Goal: Check status: Check status

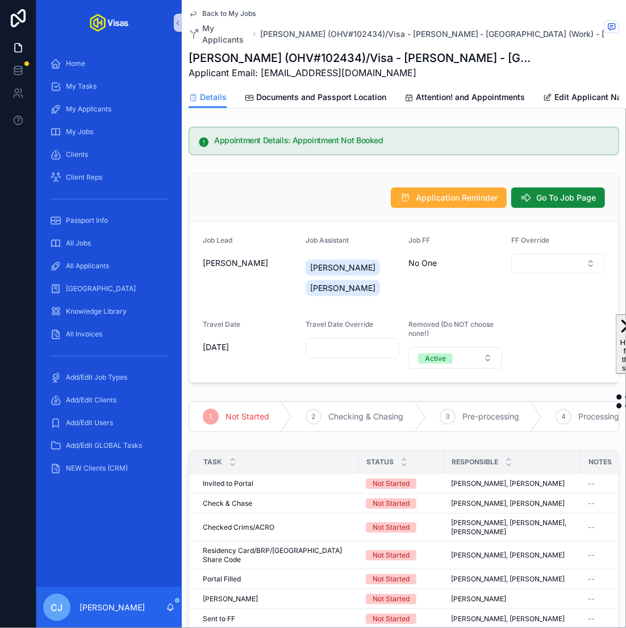
scroll to position [210, 0]
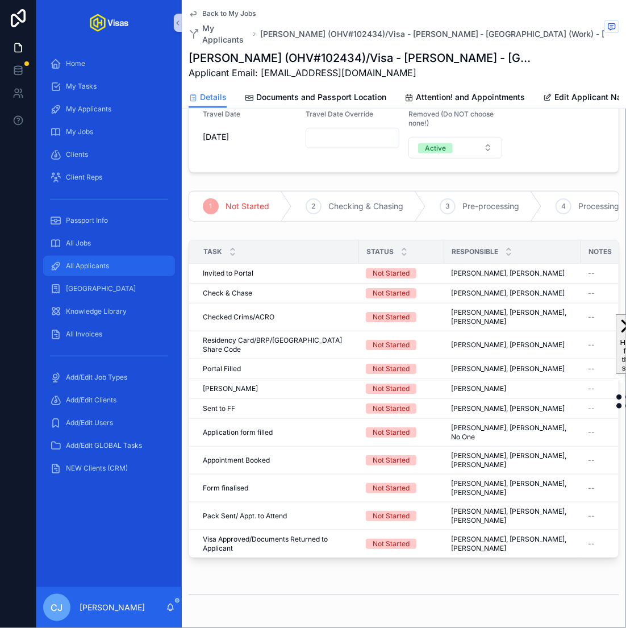
click at [101, 265] on span "All Applicants" at bounding box center [87, 265] width 43 height 9
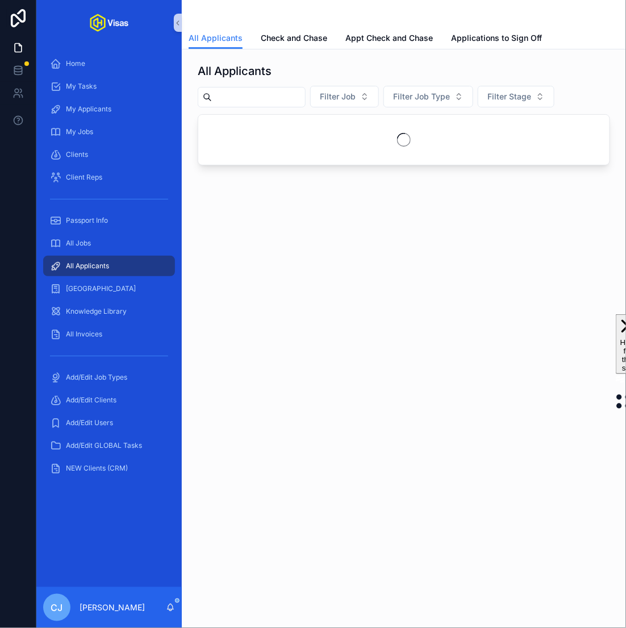
click at [278, 103] on input "scrollable content" at bounding box center [258, 97] width 93 height 16
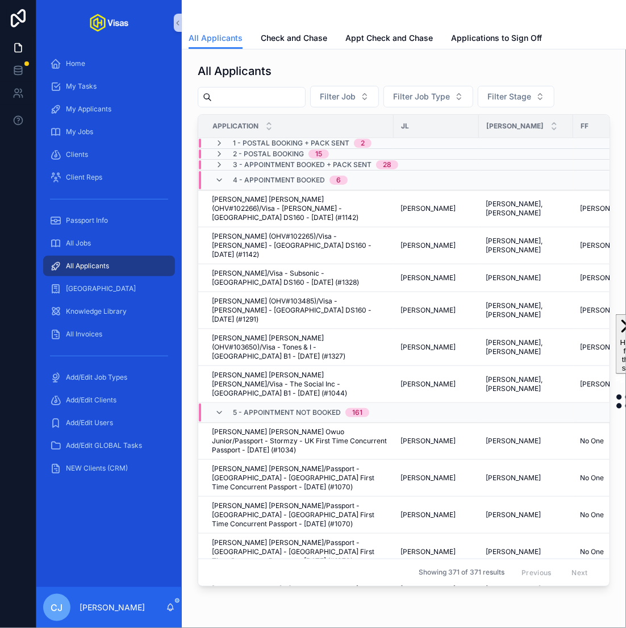
type input "*"
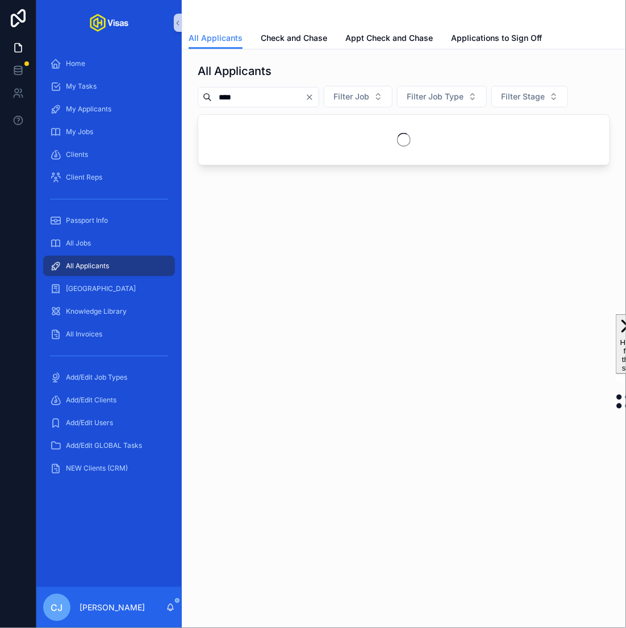
type input "*****"
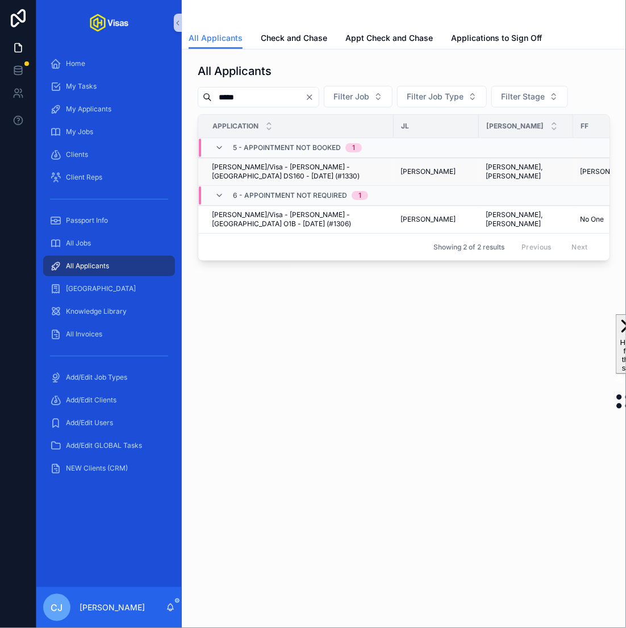
click at [297, 173] on span "[PERSON_NAME]/Visa - [PERSON_NAME] - [GEOGRAPHIC_DATA] DS160 - [DATE] (#1330)" at bounding box center [299, 171] width 175 height 18
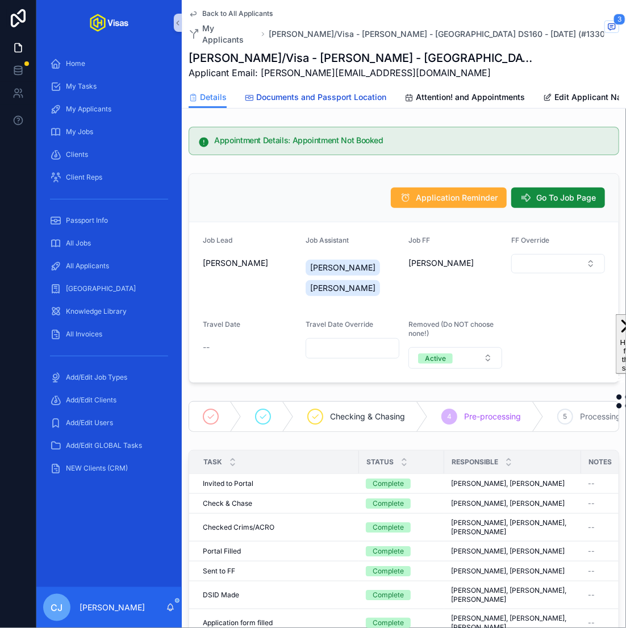
click at [298, 91] on span "Documents and Passport Location" at bounding box center [321, 96] width 130 height 11
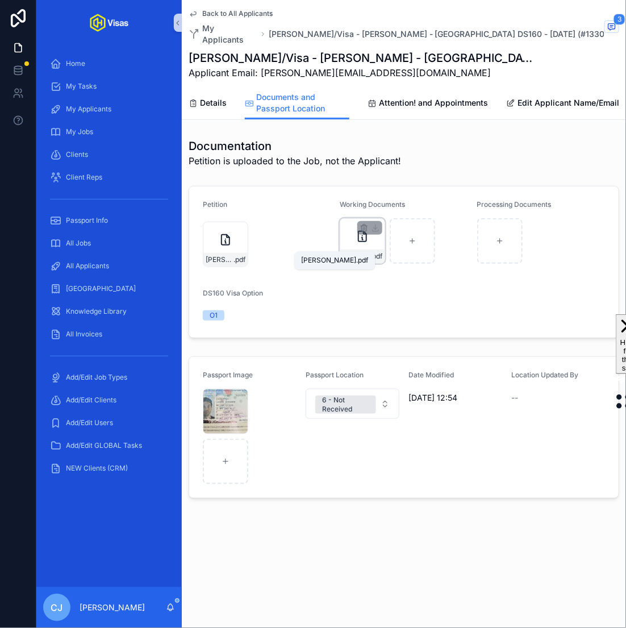
click at [360, 252] on span "Cameron-Alexander-Gower-Poole" at bounding box center [357, 256] width 28 height 9
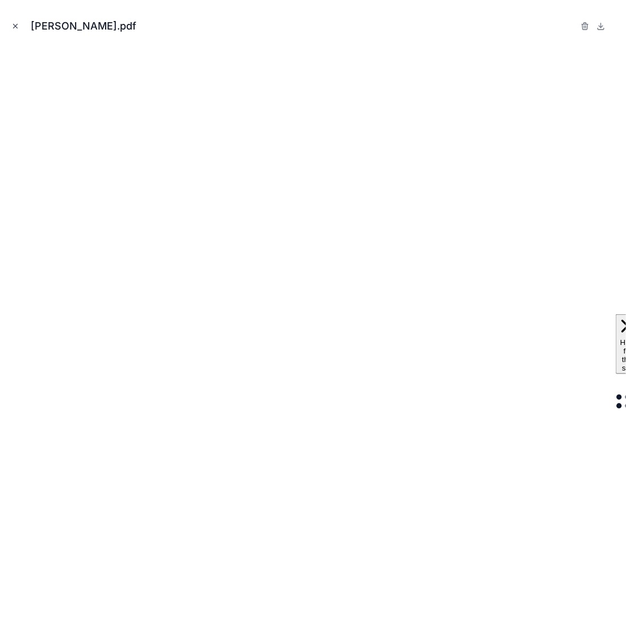
click at [14, 31] on button "Close modal" at bounding box center [15, 26] width 12 height 12
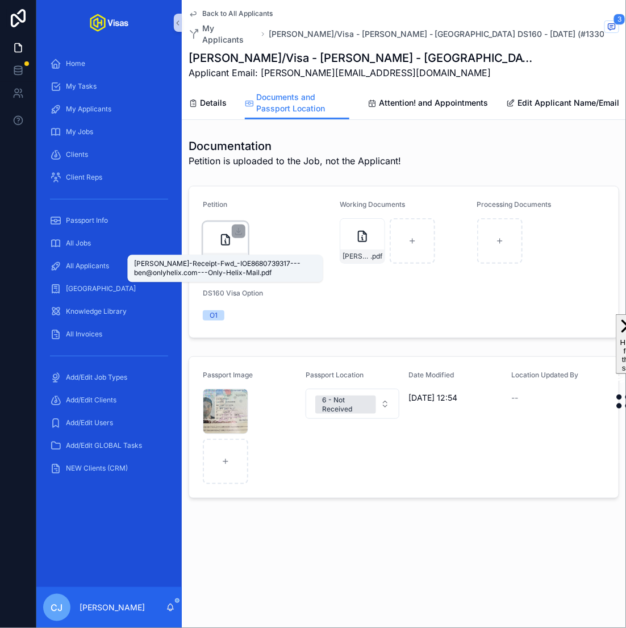
click at [230, 255] on span "Poole-Receipt-Fwd_-IOE8680739317---ben@onlyhelix.com---Only-Helix-Mail" at bounding box center [220, 259] width 28 height 9
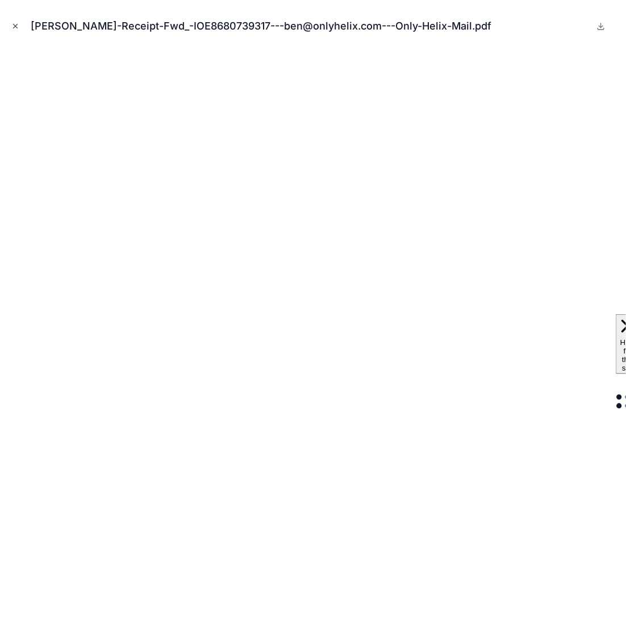
click at [16, 26] on icon "Close modal" at bounding box center [16, 26] width 4 height 4
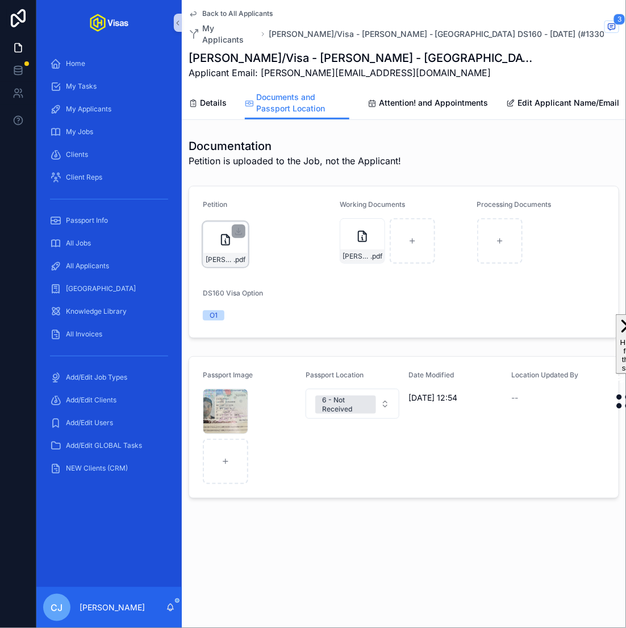
click at [238, 236] on div "Poole-Receipt-Fwd_-IOE8680739317---ben@onlyhelix.com---Only-Helix-Mail .pdf" at bounding box center [225, 244] width 45 height 45
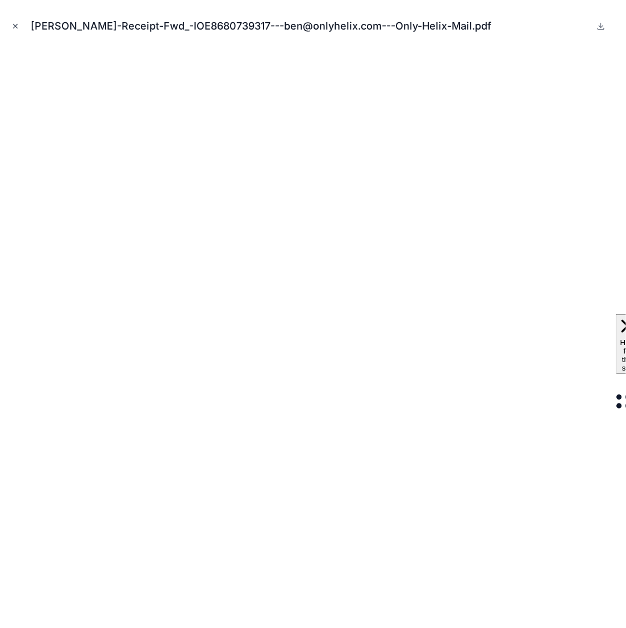
click at [18, 23] on icon "Close modal" at bounding box center [15, 26] width 8 height 8
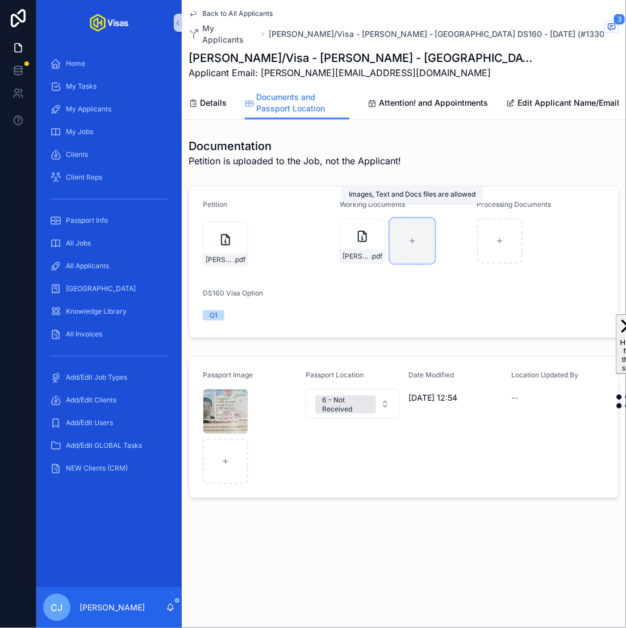
click at [419, 234] on div "scrollable content" at bounding box center [412, 240] width 45 height 45
type input "**********"
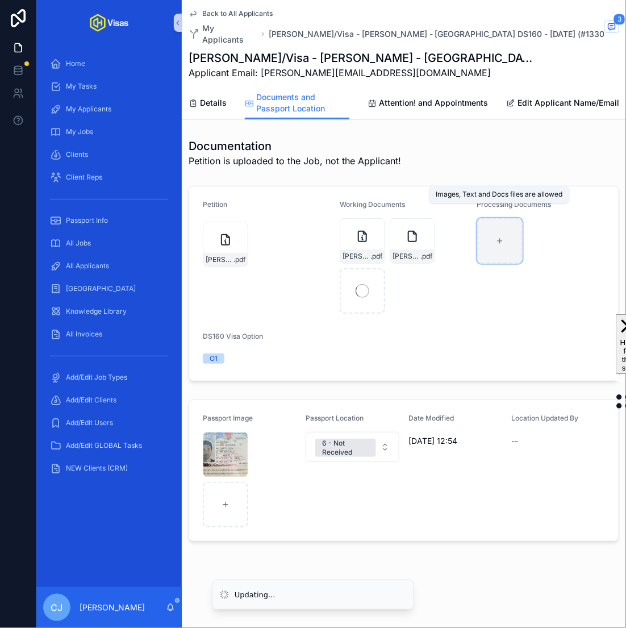
click at [492, 222] on div "scrollable content" at bounding box center [499, 240] width 45 height 45
type input "**********"
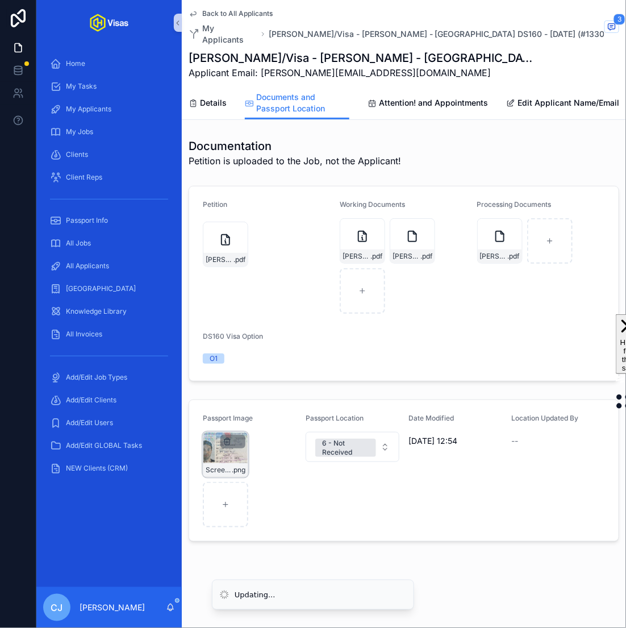
click at [226, 437] on icon "scrollable content" at bounding box center [227, 441] width 9 height 9
click at [248, 412] on icon "scrollable content" at bounding box center [251, 407] width 9 height 9
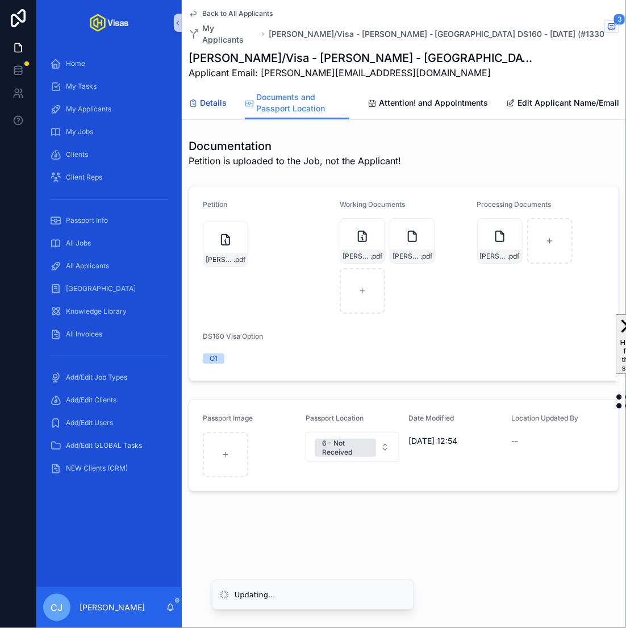
click at [209, 97] on span "Details" at bounding box center [213, 102] width 27 height 11
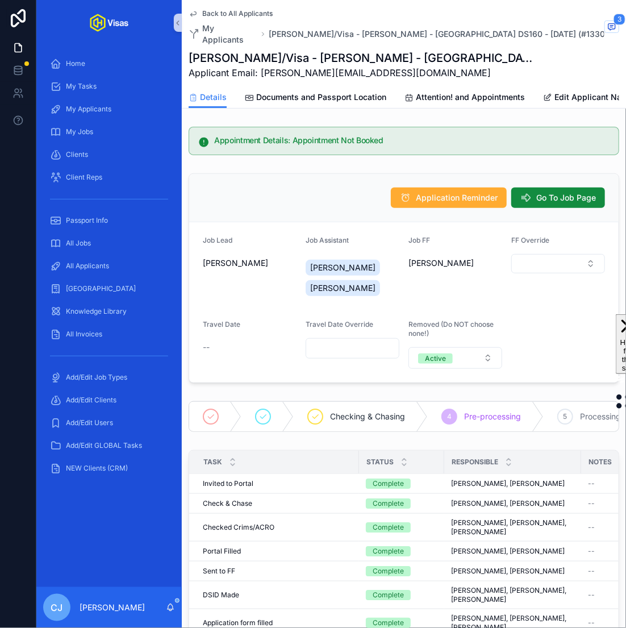
drag, startPoint x: 308, startPoint y: 217, endPoint x: 297, endPoint y: 2, distance: 215.0
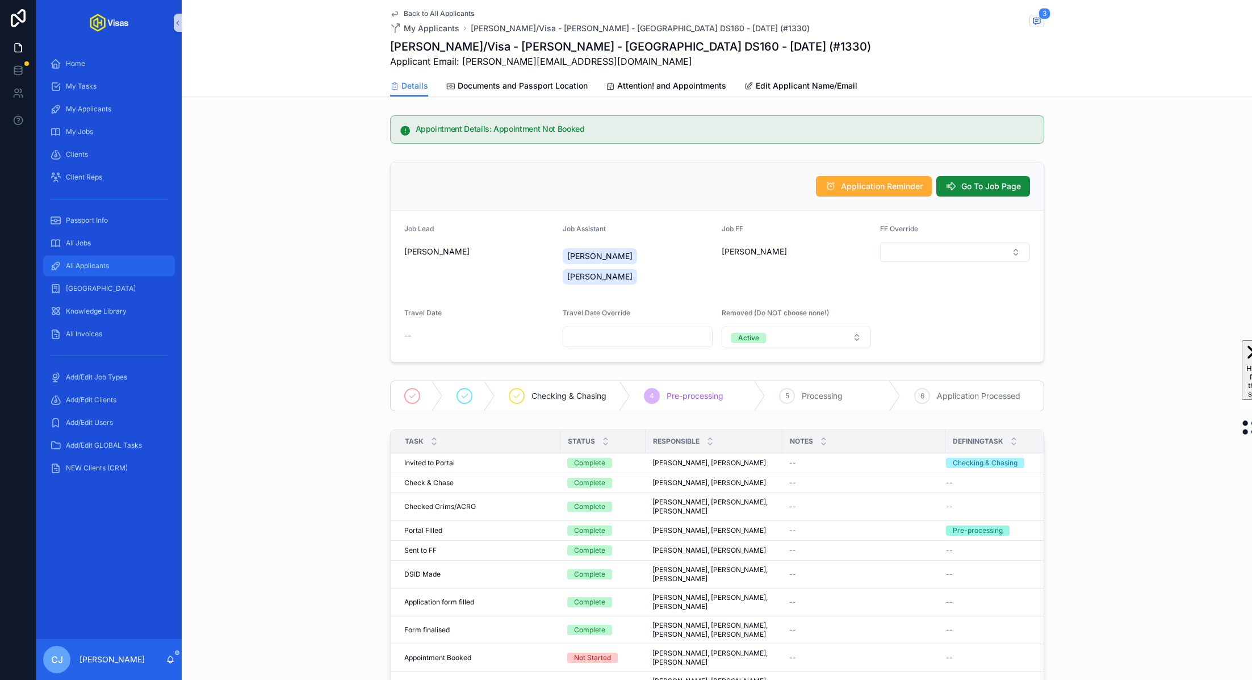
click at [119, 274] on div "All Applicants" at bounding box center [109, 266] width 118 height 18
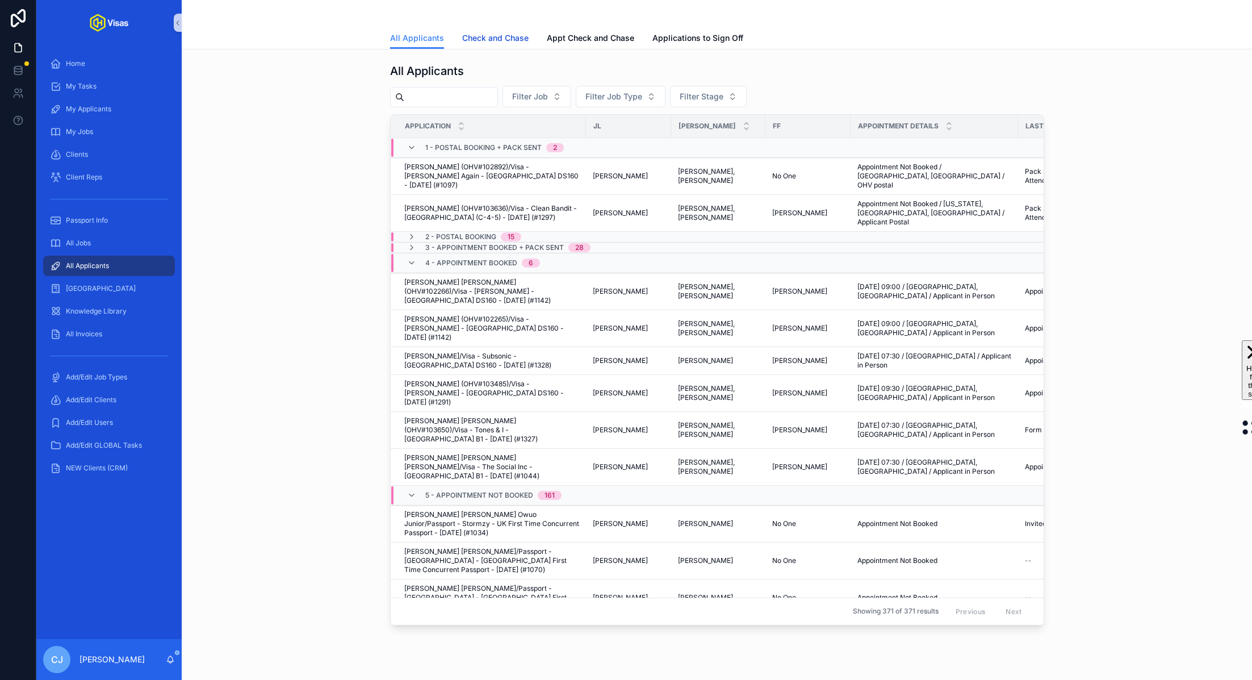
click at [506, 40] on span "Check and Chase" at bounding box center [495, 37] width 66 height 11
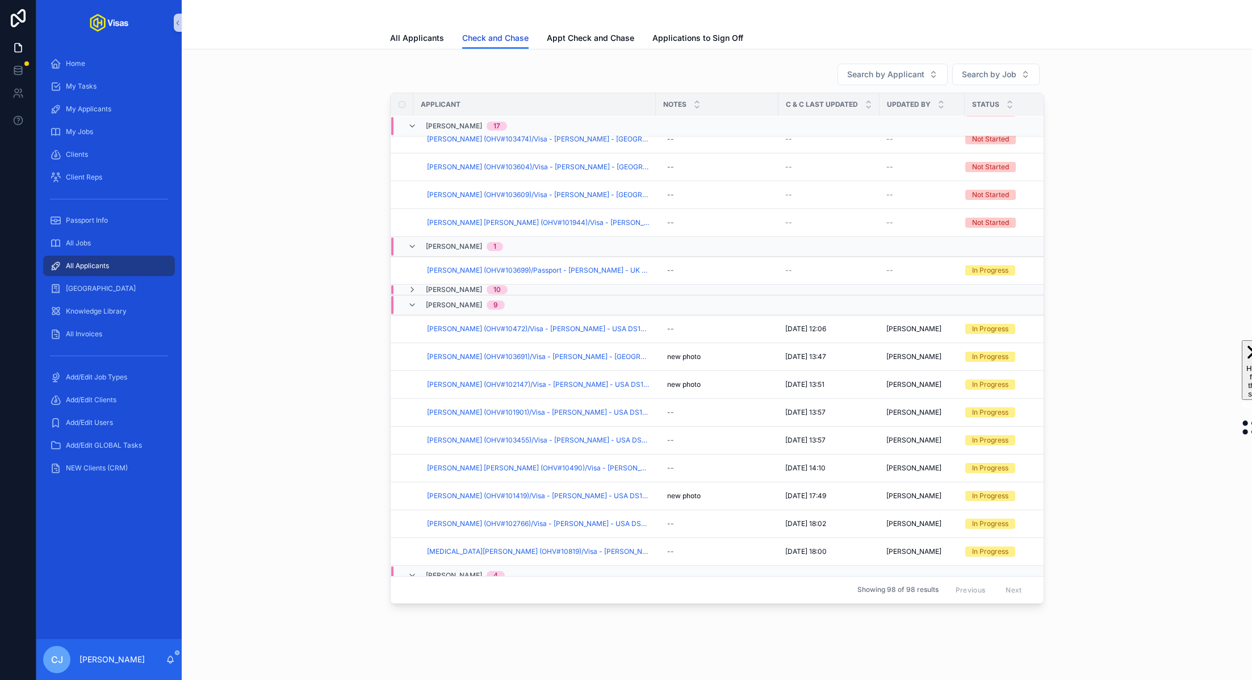
scroll to position [671, 0]
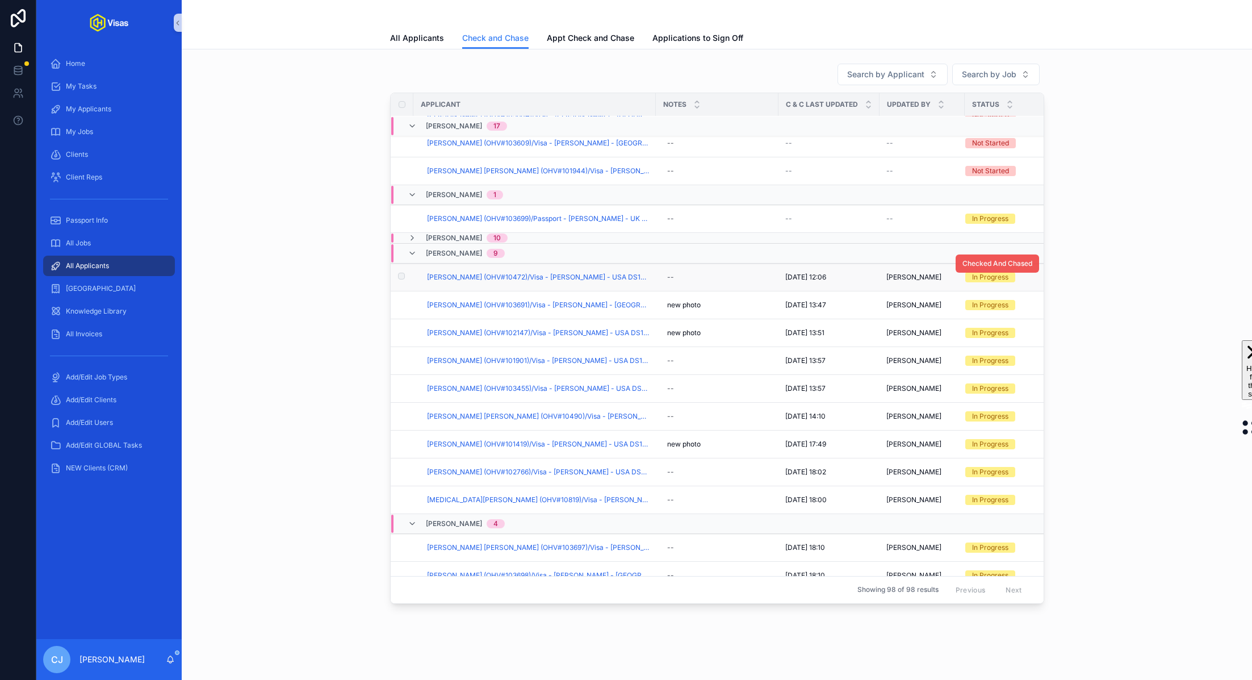
click at [625, 259] on span "Checked And Chased" at bounding box center [998, 263] width 70 height 9
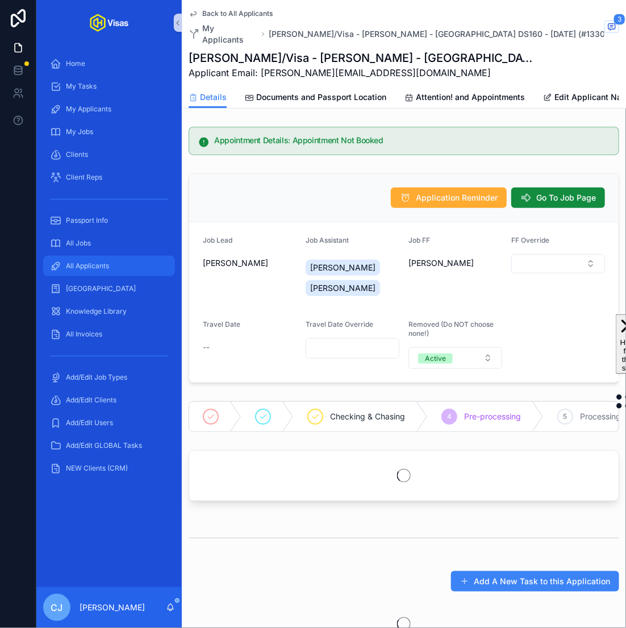
click at [86, 268] on span "All Applicants" at bounding box center [87, 265] width 43 height 9
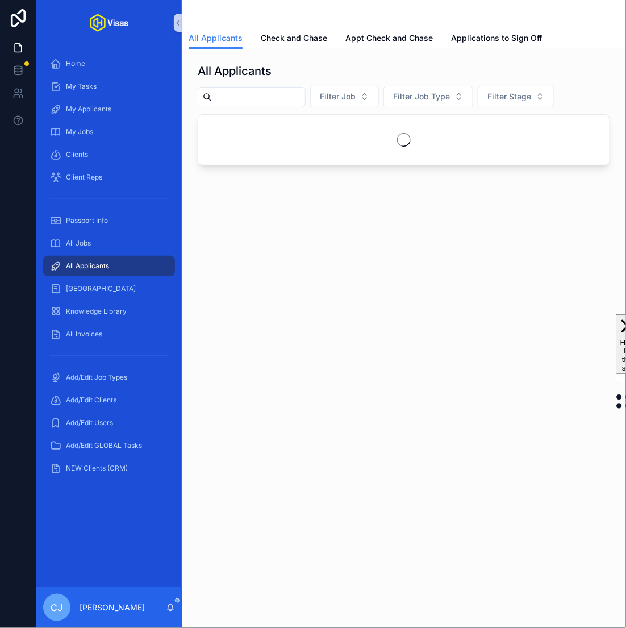
click at [250, 98] on input "scrollable content" at bounding box center [258, 97] width 93 height 16
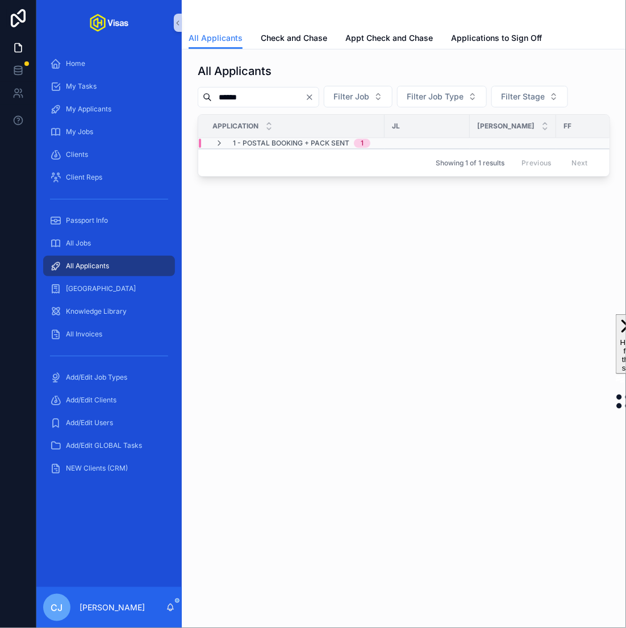
type input "******"
click at [256, 143] on span "1 - Postal Booking + Pack Sent" at bounding box center [291, 143] width 116 height 9
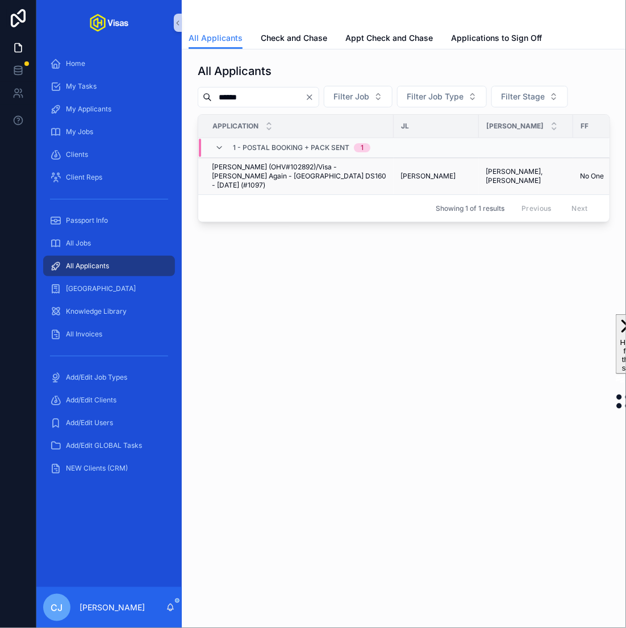
click at [267, 169] on span "[PERSON_NAME] (OHV#102892)/Visa - [PERSON_NAME] Again - [GEOGRAPHIC_DATA] DS160…" at bounding box center [299, 175] width 175 height 27
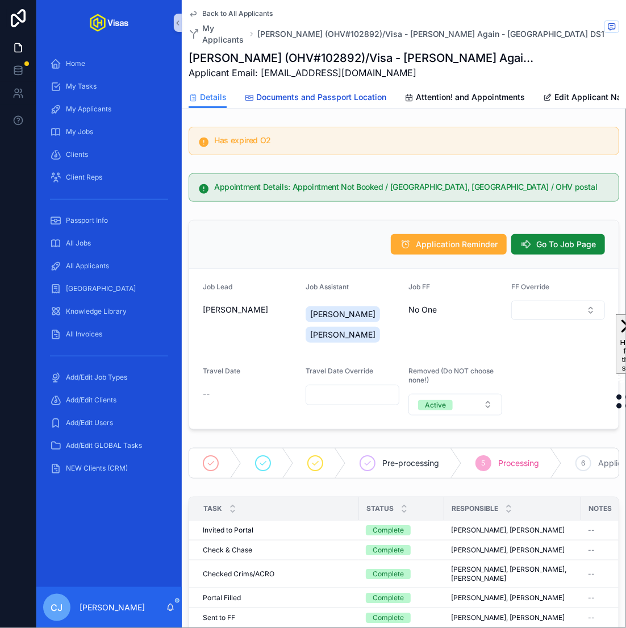
click at [366, 91] on span "Documents and Passport Location" at bounding box center [321, 96] width 130 height 11
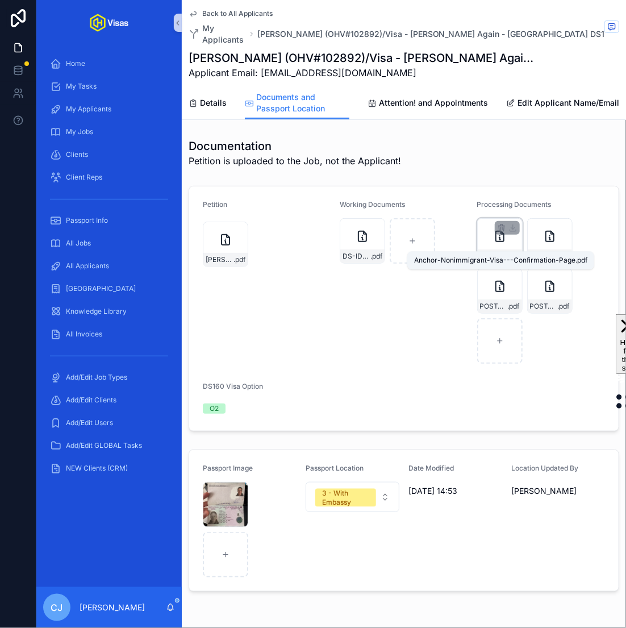
click at [505, 252] on span "Anchor-Nonimmigrant-Visa---Confirmation-Page" at bounding box center [494, 256] width 28 height 9
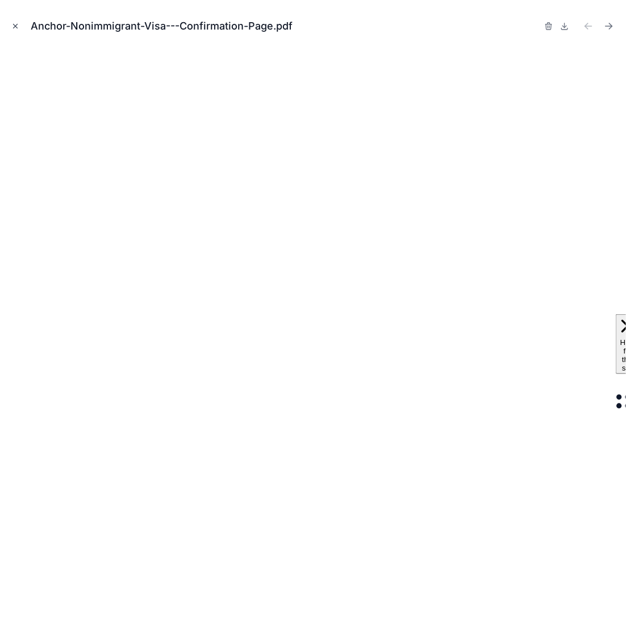
click at [12, 23] on icon "Close modal" at bounding box center [15, 26] width 8 height 8
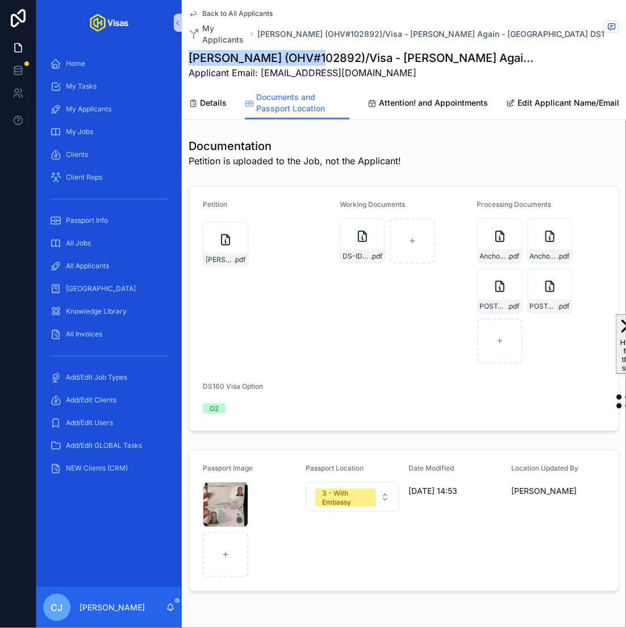
drag, startPoint x: 311, startPoint y: 47, endPoint x: 190, endPoint y: 48, distance: 120.4
click at [190, 50] on h1 "[PERSON_NAME] (OHV#102892)/Visa - [PERSON_NAME] Again - [GEOGRAPHIC_DATA] DS160…" at bounding box center [361, 58] width 345 height 16
copy h1 "[PERSON_NAME]"
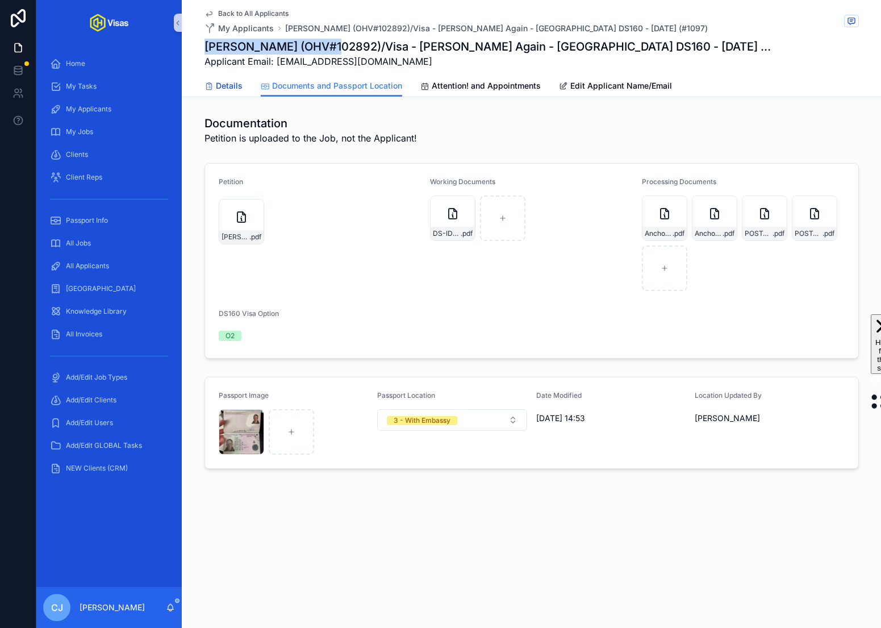
click at [233, 85] on span "Details" at bounding box center [229, 85] width 27 height 11
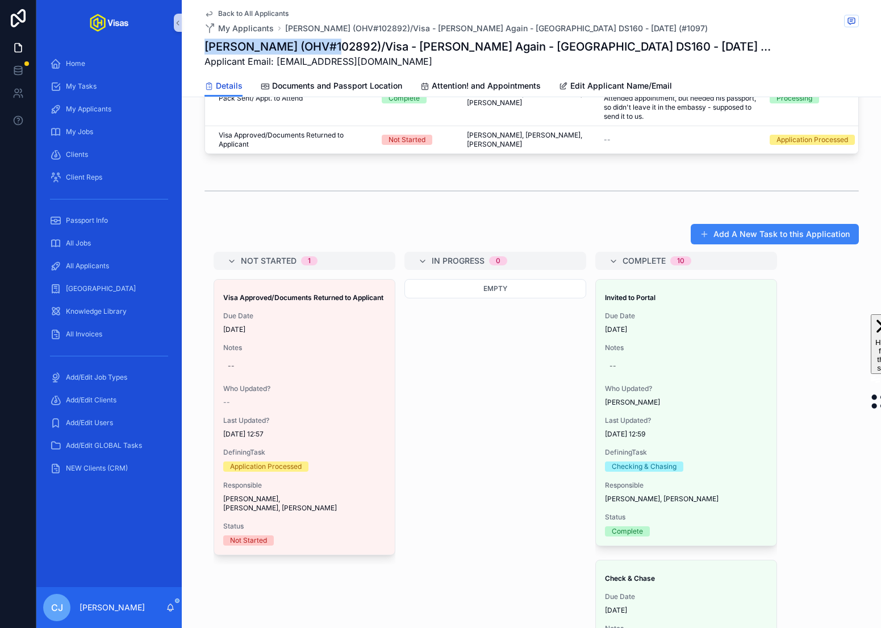
scroll to position [694, 0]
